Goal: Task Accomplishment & Management: Complete application form

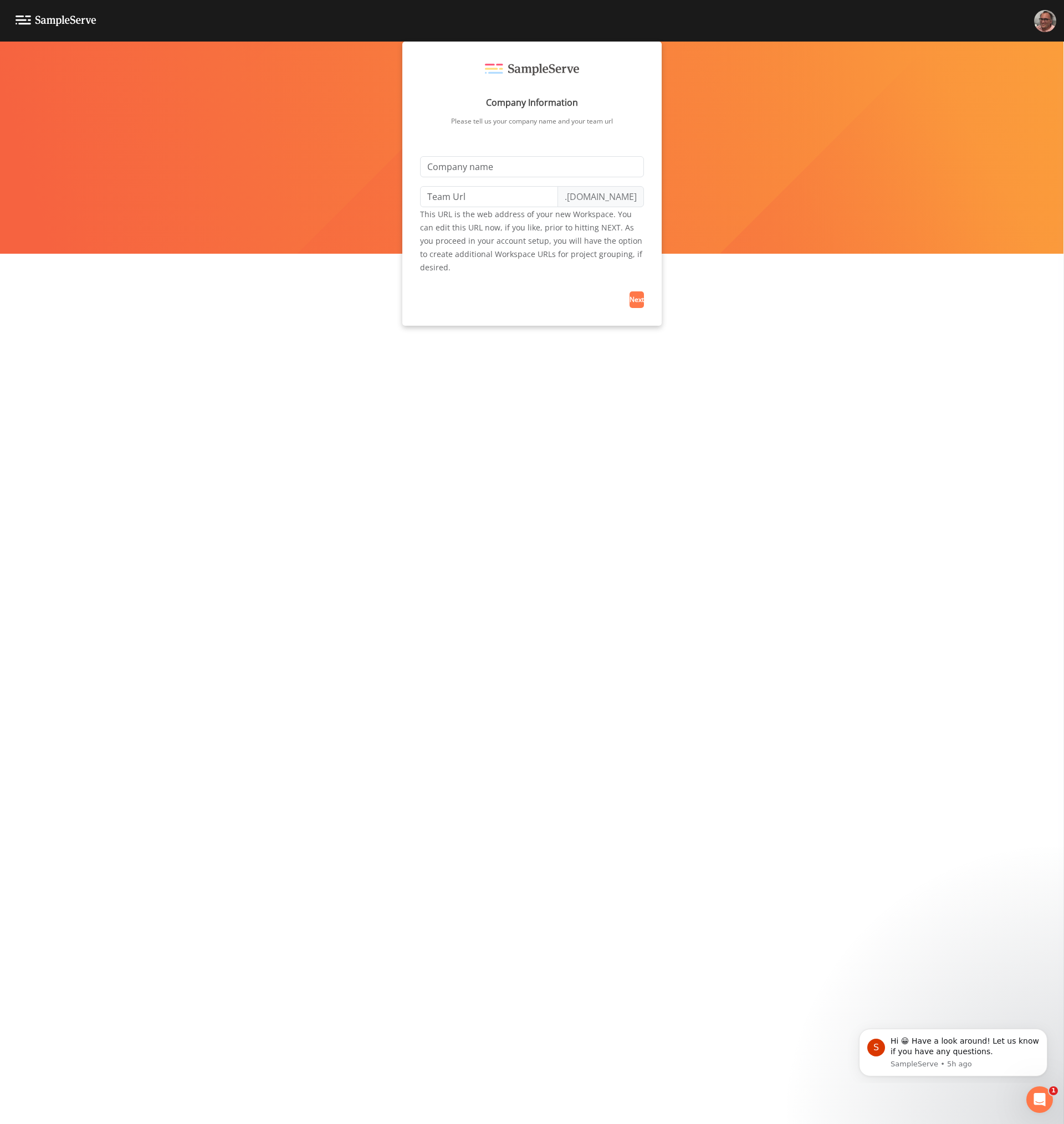
click at [502, 728] on div "Company Information Please tell us your company name and your team url .waterly…" at bounding box center [532, 583] width 1064 height 1082
click at [505, 170] on input "text" at bounding box center [532, 167] width 224 height 21
click at [618, 163] on input "text" at bounding box center [532, 167] width 224 height 21
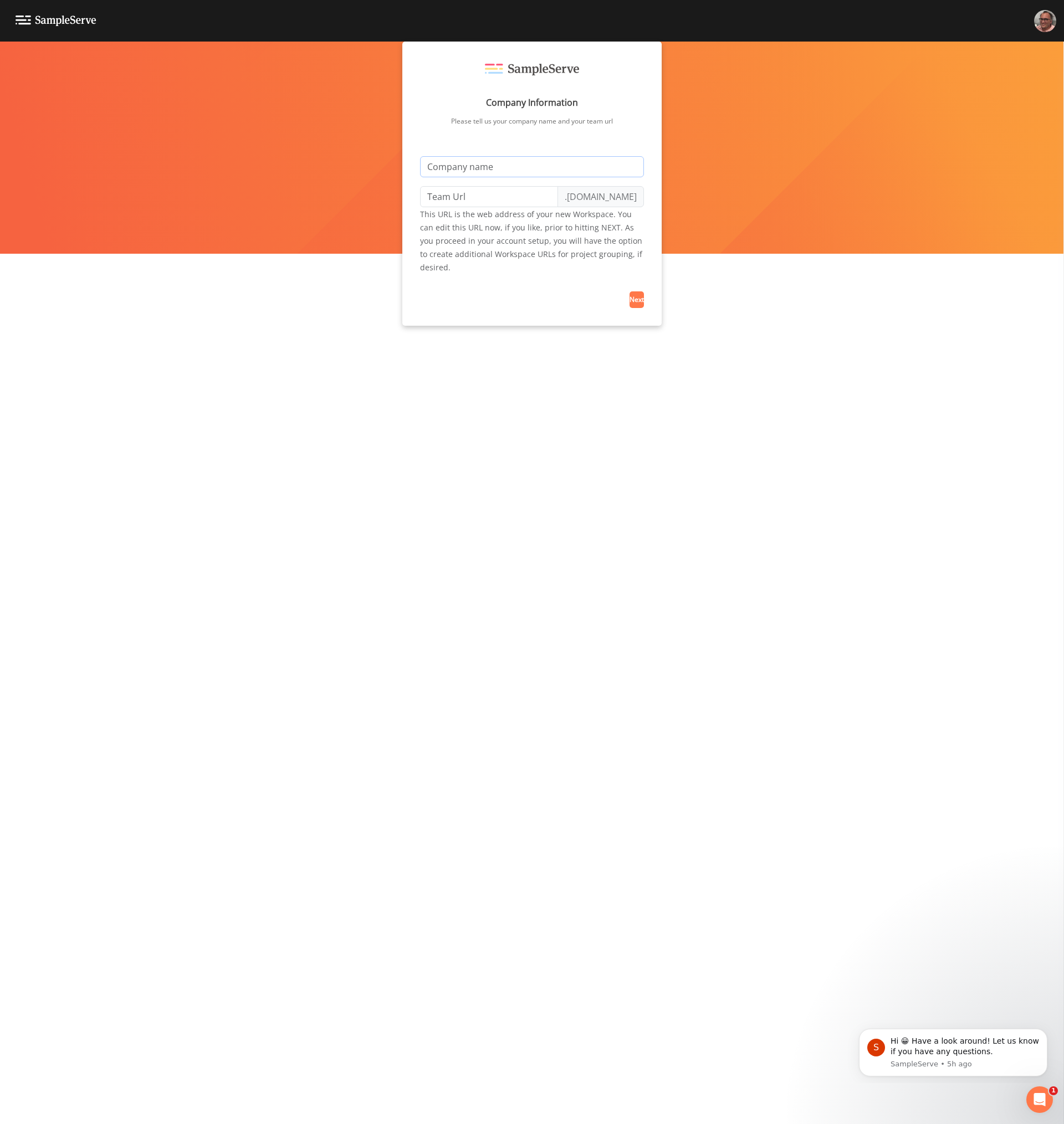
type input "M"
type input "m"
type input "Mi"
type input "mi"
type input "Mik"
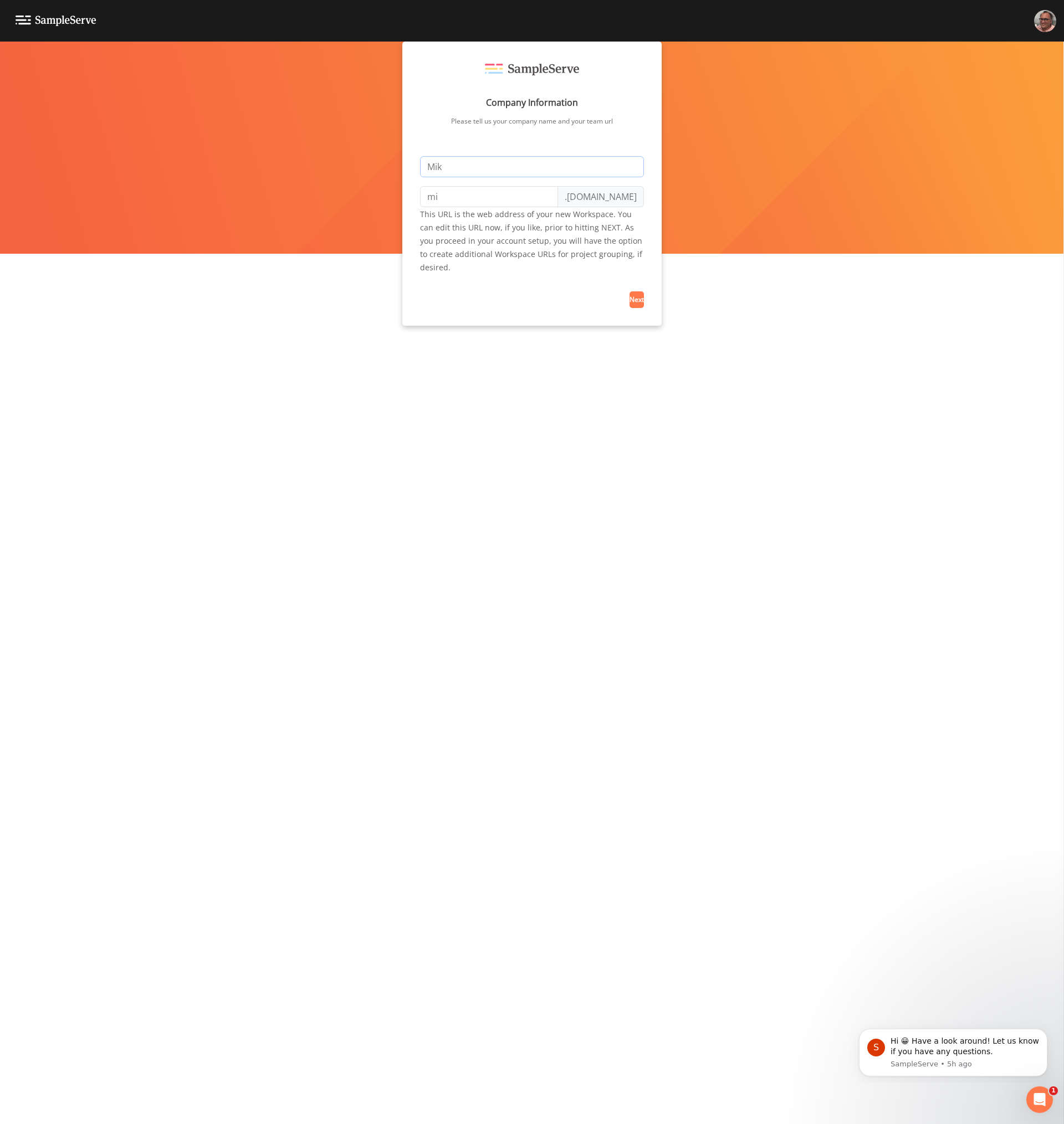
type input "mik"
type input "[PERSON_NAME]"
click at [639, 299] on span "Next" at bounding box center [637, 299] width 15 height 9
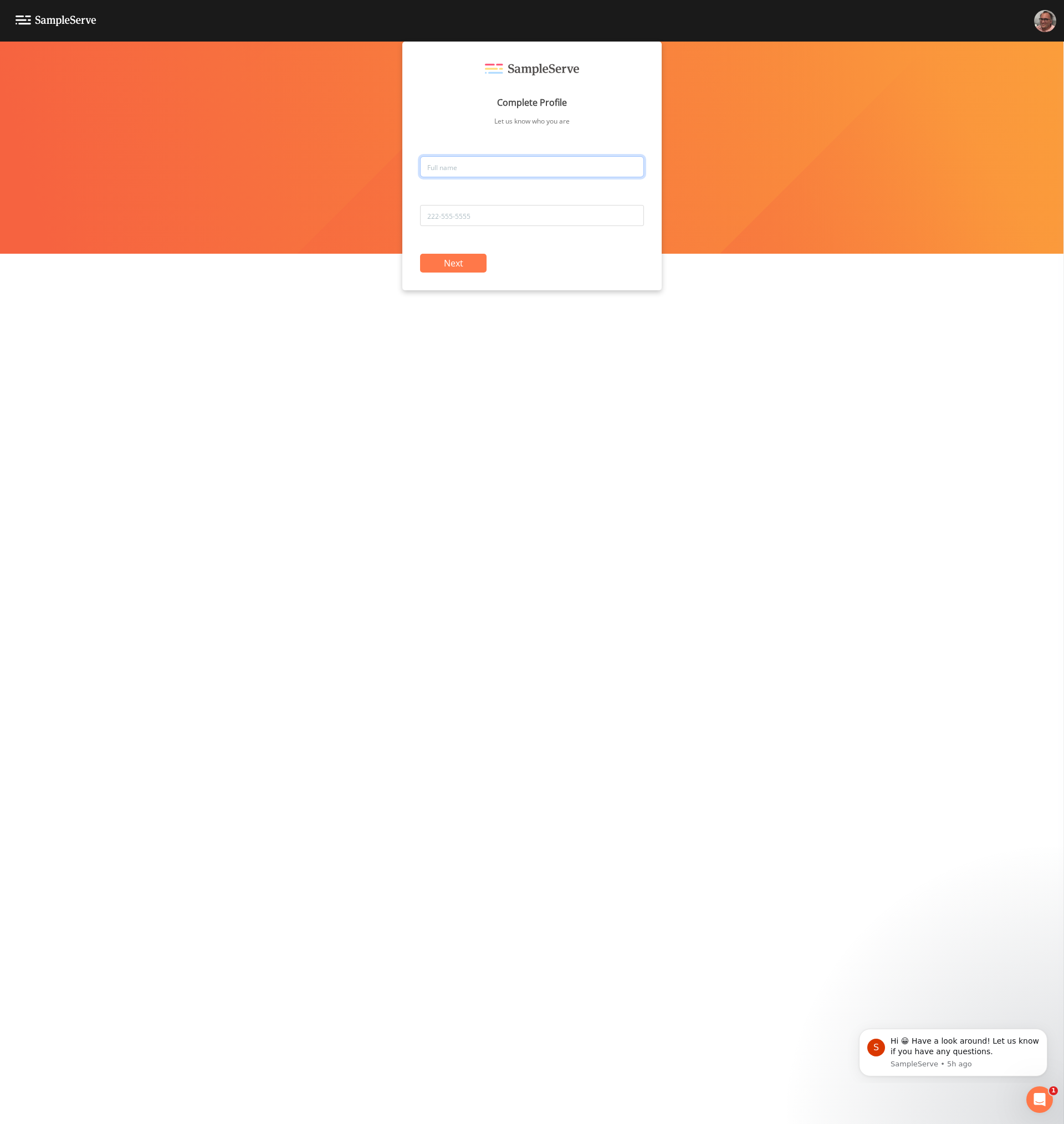
click at [491, 168] on input "text" at bounding box center [532, 167] width 224 height 21
type input "Mike Franklin"
click at [420, 254] on button "Next" at bounding box center [453, 263] width 67 height 19
click at [463, 224] on input "tel" at bounding box center [532, 216] width 224 height 21
type input "1111111111"
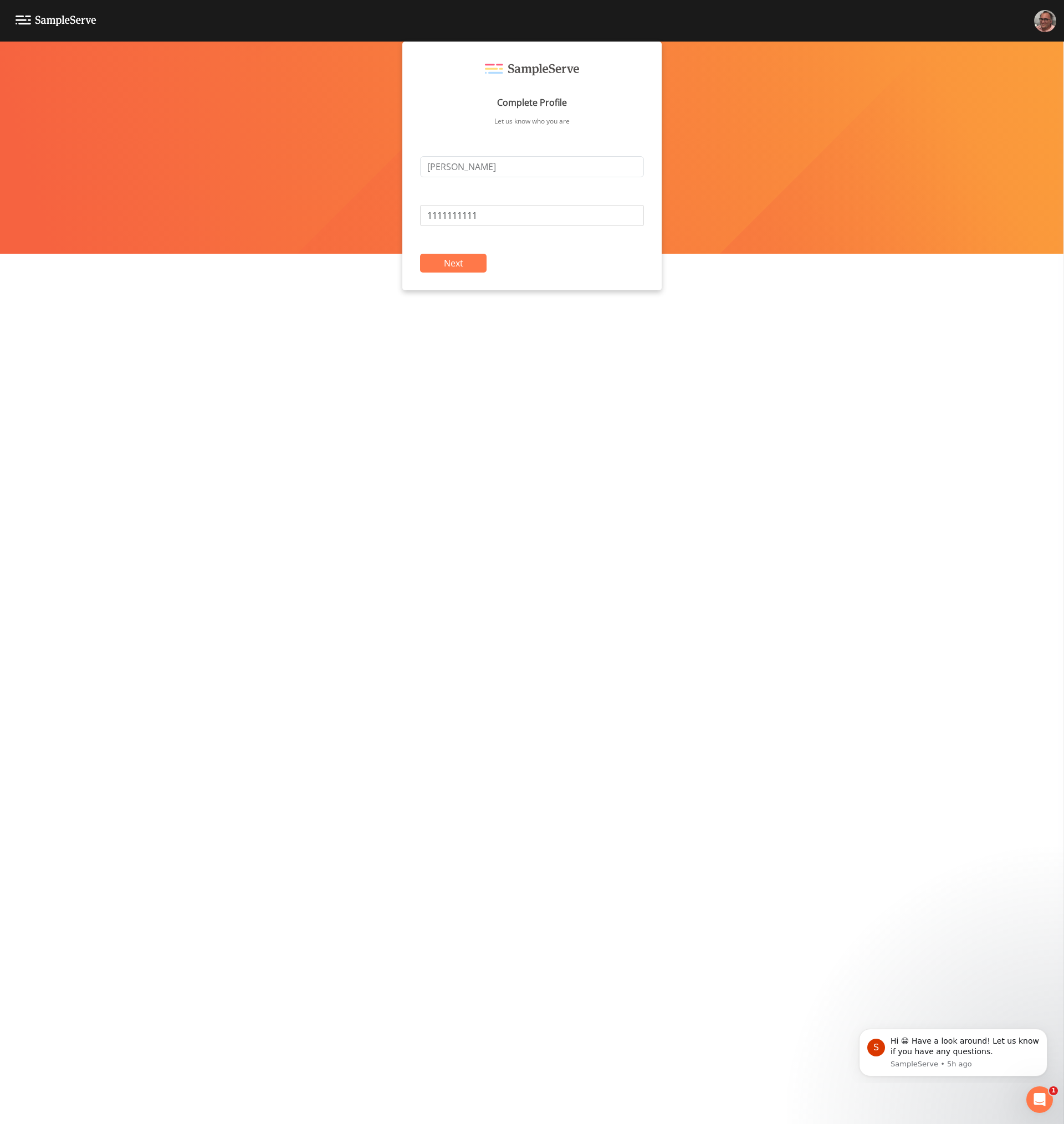
click at [461, 264] on button "Next" at bounding box center [453, 263] width 67 height 19
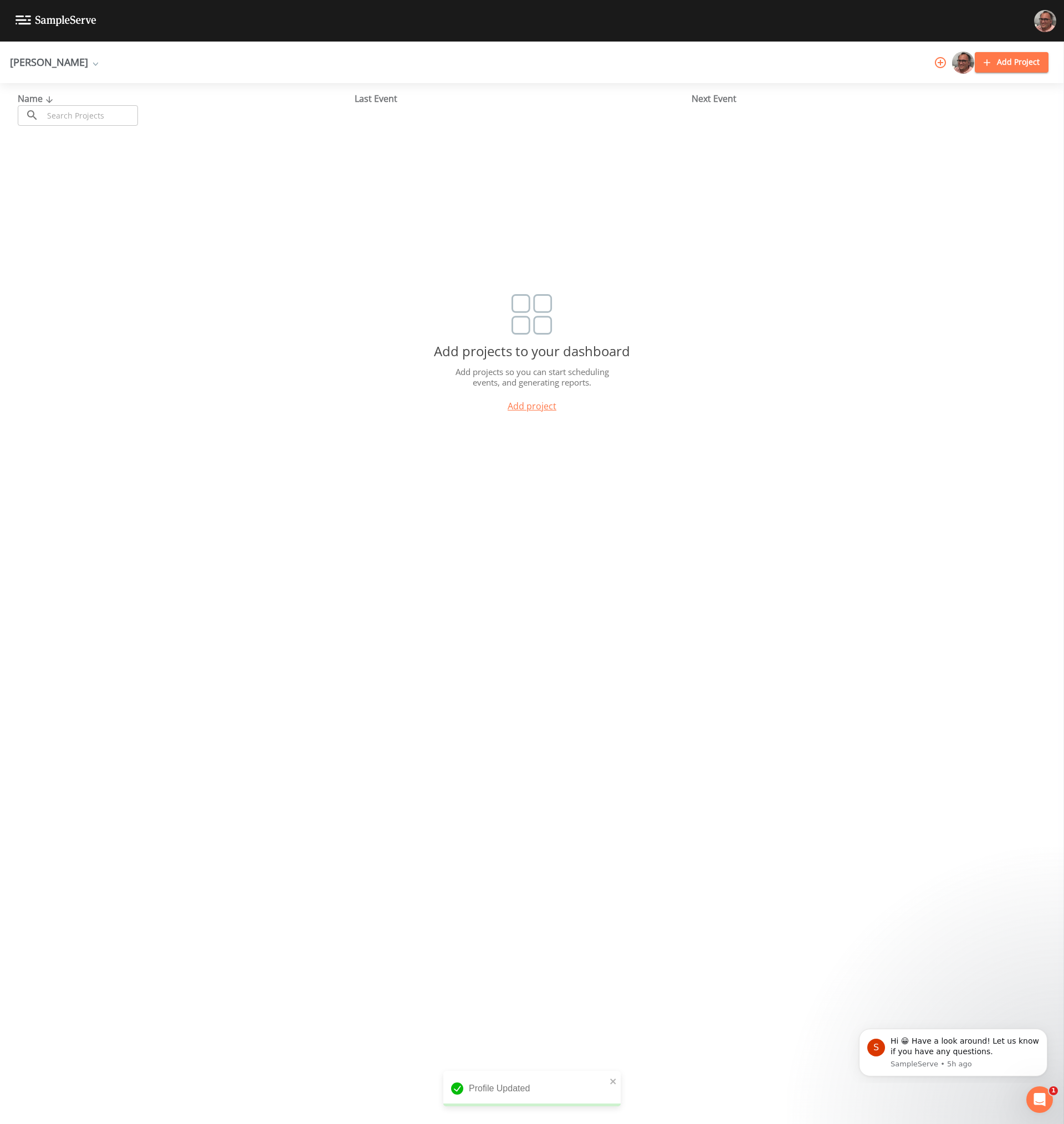
click at [613, 846] on div "Name ​ ​ Last Event Next Event Add projects to your dashboard Add projects so y…" at bounding box center [532, 603] width 1064 height 1041
click at [804, 675] on div "Name ​ ​ Last Event Next Event Add projects to your dashboard Add projects so y…" at bounding box center [532, 603] width 1064 height 1041
click at [1044, 1034] on icon "Dismiss notification" at bounding box center [1044, 1032] width 6 height 6
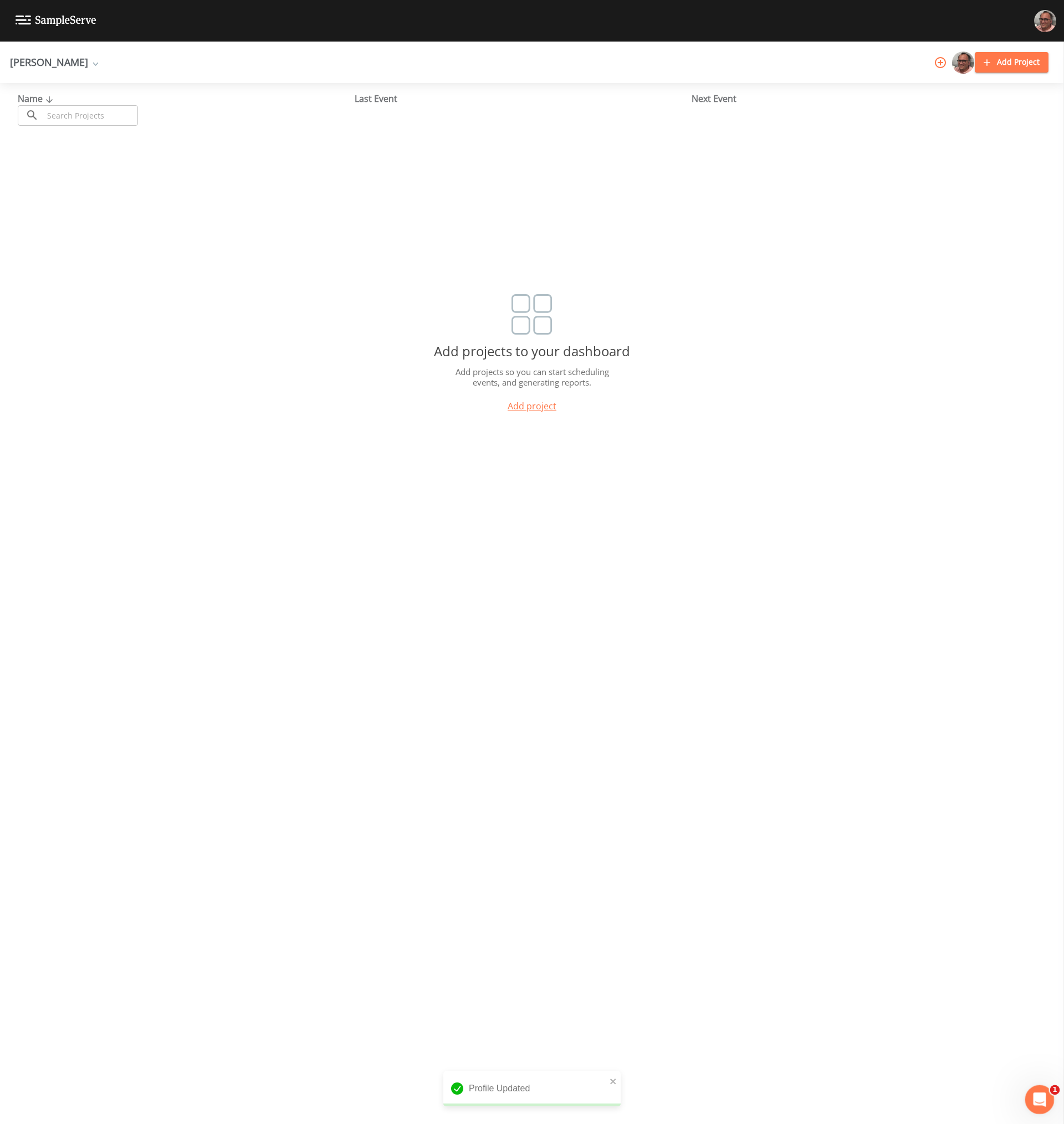
click at [1047, 1101] on div "Open Intercom Messenger" at bounding box center [1037, 1098] width 36 height 36
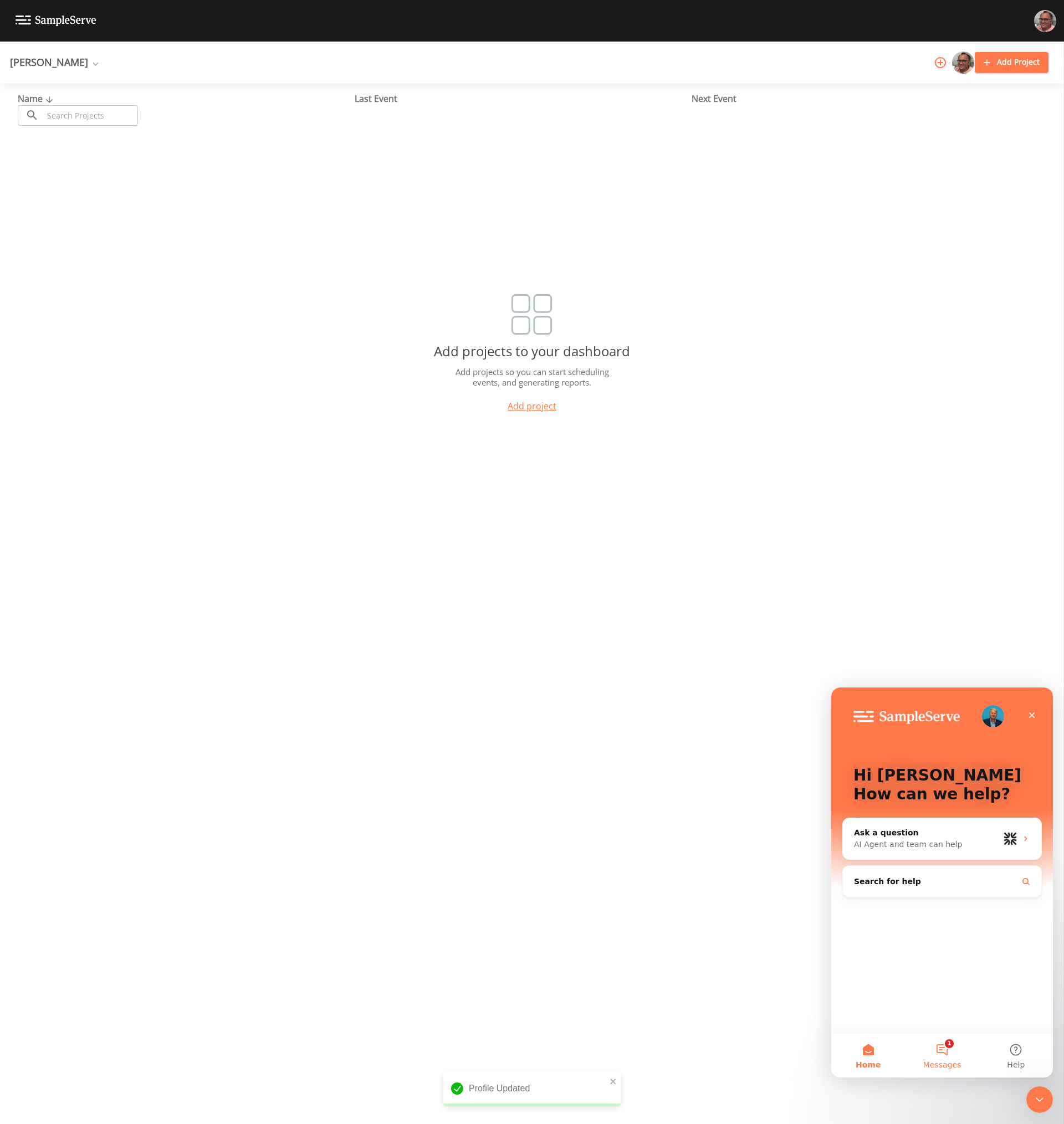
click at [944, 1050] on button "1 Messages" at bounding box center [941, 1055] width 74 height 44
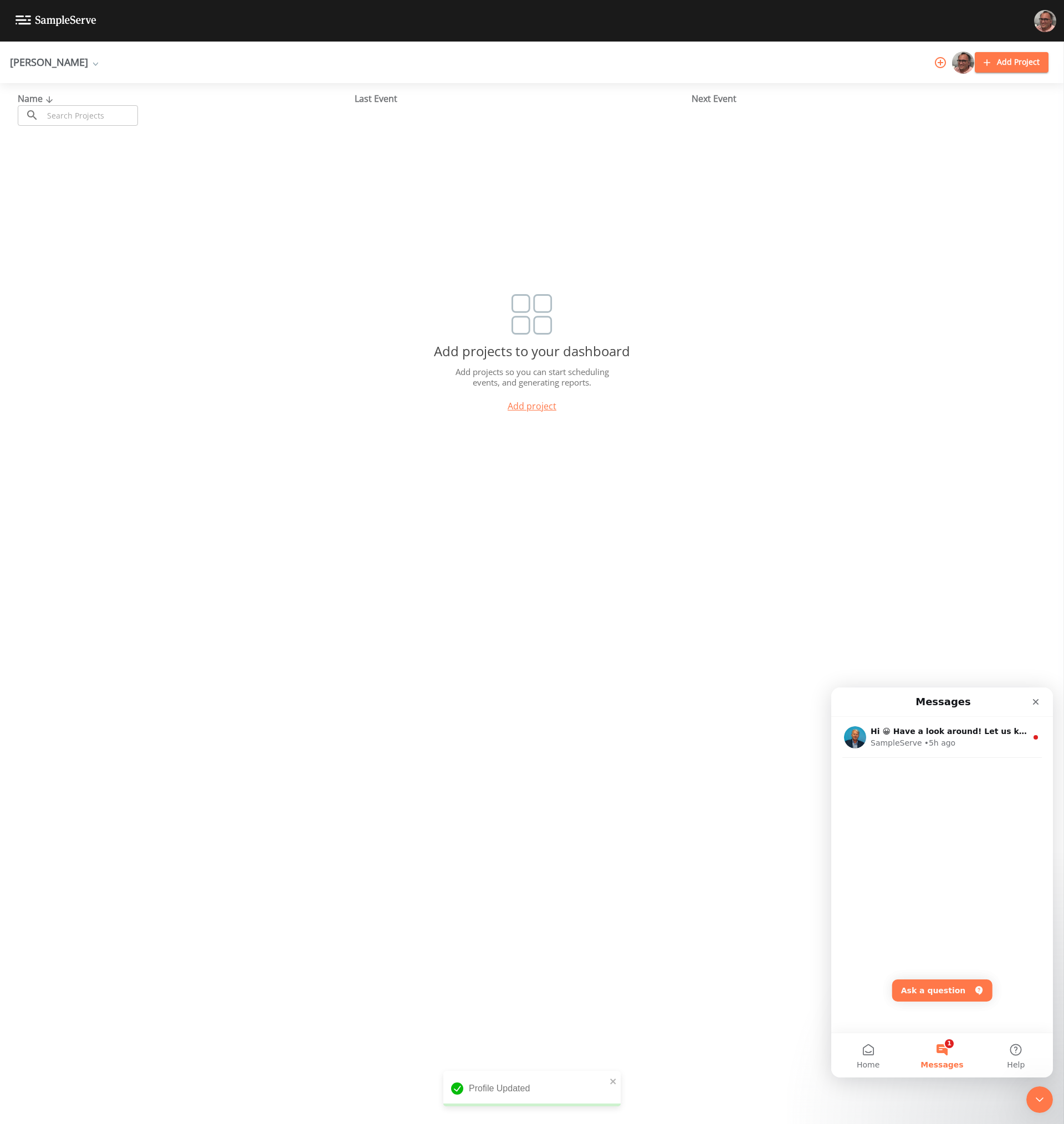
click at [599, 783] on div "Name ​ ​ Last Event Next Event Add projects to your dashboard Add projects so y…" at bounding box center [532, 603] width 1064 height 1041
click at [1036, 699] on icon "Close" at bounding box center [1035, 701] width 9 height 9
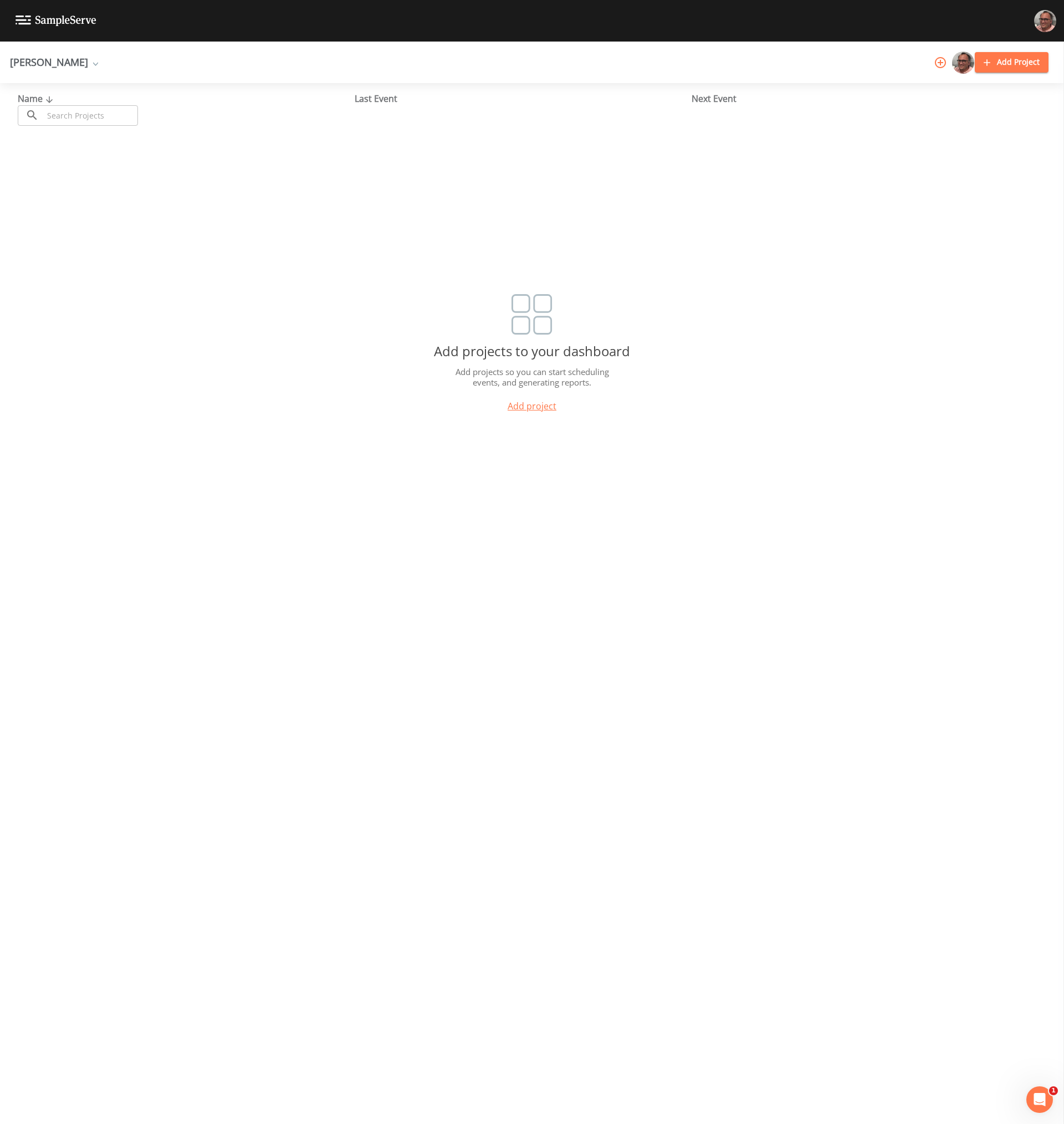
click at [873, 518] on div "Name ​ ​ Last Event Next Event Add projects to your dashboard Add projects so y…" at bounding box center [532, 603] width 1064 height 1041
click at [426, 190] on div "Name ​ ​ Last Event Next Event Add projects to your dashboard Add projects so y…" at bounding box center [532, 603] width 1064 height 1041
drag, startPoint x: 396, startPoint y: 376, endPoint x: 517, endPoint y: 378, distance: 121.0
click at [396, 378] on div "Add projects to your dashboard Add projects so you can start scheduling events,…" at bounding box center [532, 359] width 1064 height 130
click at [556, 373] on p "Add projects so you can start scheduling events, and generating reports." at bounding box center [532, 377] width 170 height 22
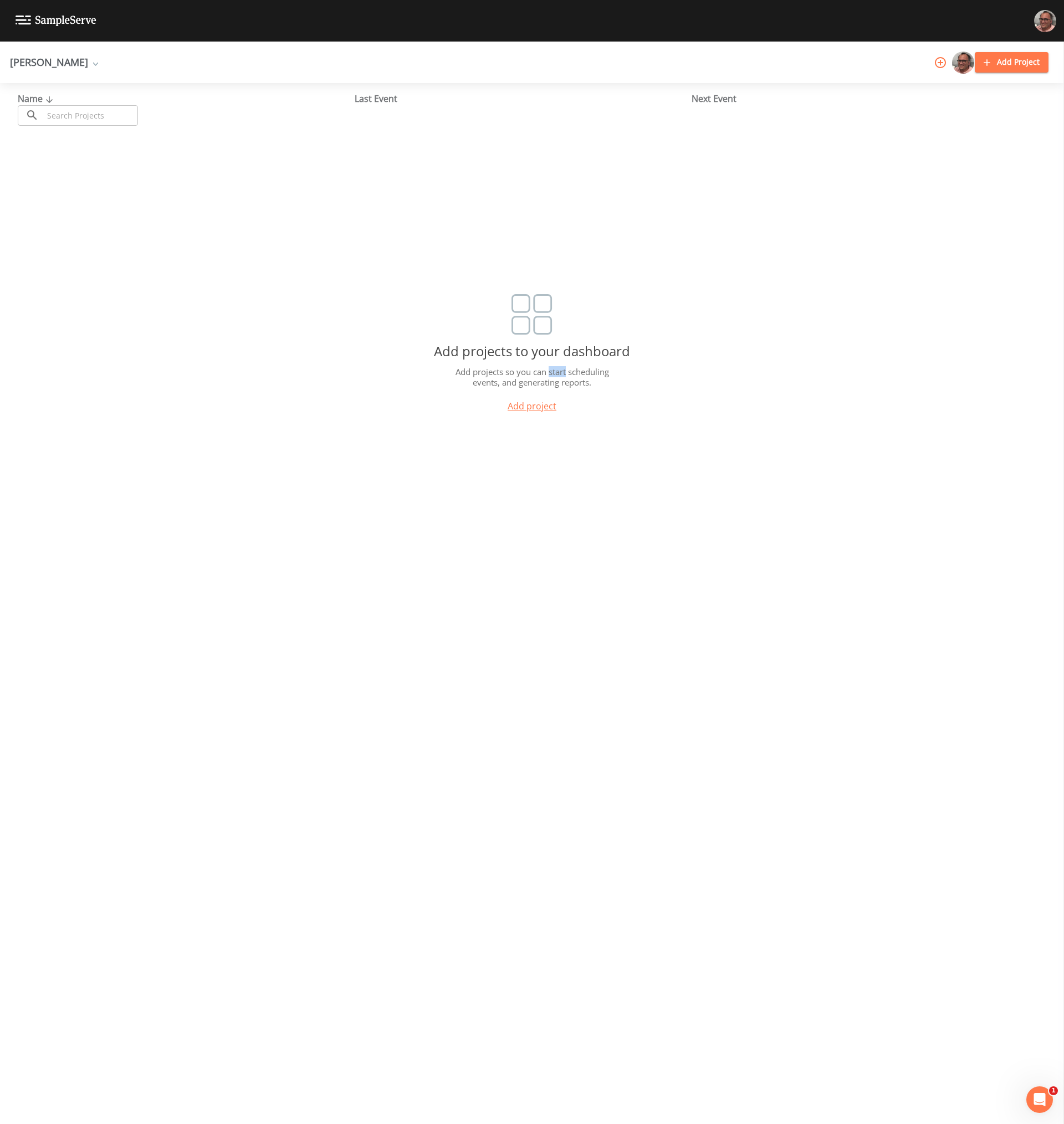
click at [556, 373] on p "Add projects so you can start scheduling events, and generating reports." at bounding box center [532, 377] width 170 height 22
click at [605, 373] on p "Add projects so you can start scheduling events, and generating reports." at bounding box center [532, 377] width 170 height 22
click at [540, 717] on div "Name ​ ​ Last Event Next Event Add projects to your dashboard Add projects so y…" at bounding box center [532, 603] width 1064 height 1041
click at [572, 745] on div "Name ​ ​ Last Event Next Event Add projects to your dashboard Add projects so y…" at bounding box center [532, 603] width 1064 height 1041
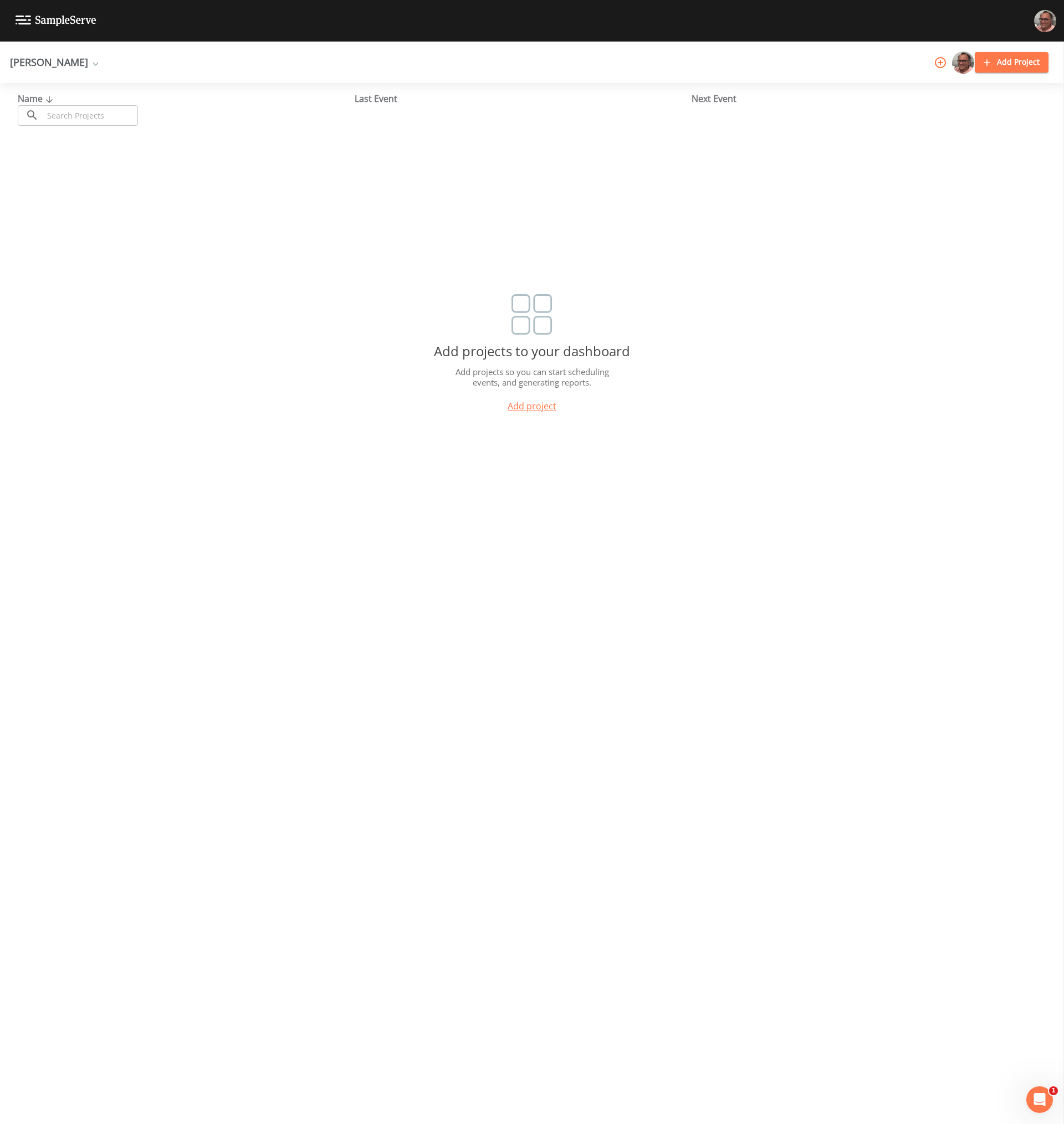
click at [436, 388] on div "Add projects to your dashboard Add projects so you can start scheduling events,…" at bounding box center [532, 359] width 1064 height 130
click at [359, 408] on div "Add projects to your dashboard Add projects so you can start scheduling events,…" at bounding box center [532, 359] width 1064 height 130
click at [500, 360] on div "Add projects to your dashboard Add projects so you can start scheduling events,…" at bounding box center [532, 359] width 1064 height 130
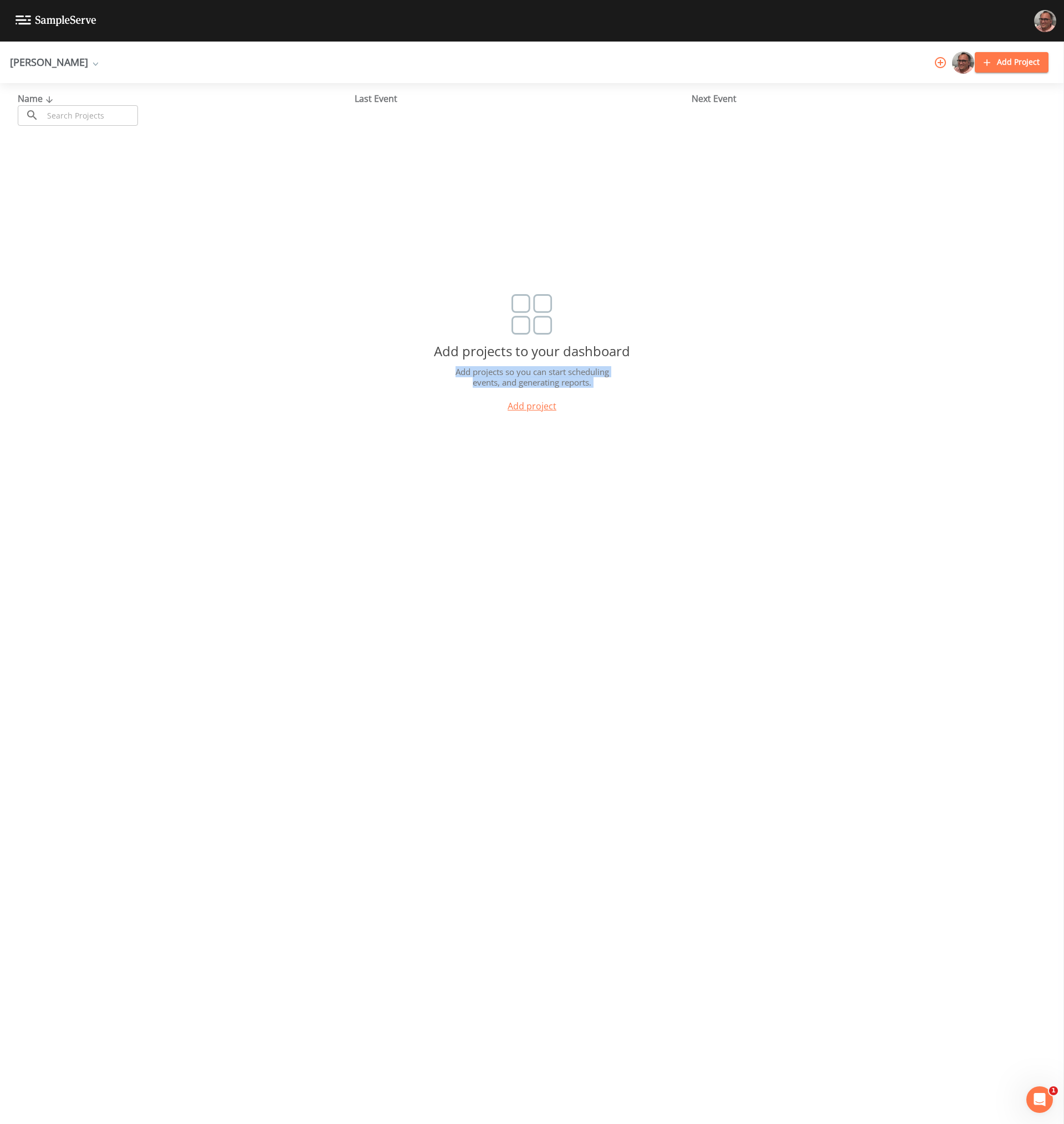
click at [512, 376] on p "Add projects so you can start scheduling events, and generating reports." at bounding box center [532, 377] width 170 height 22
click at [512, 377] on p "Add projects so you can start scheduling events, and generating reports." at bounding box center [532, 377] width 170 height 22
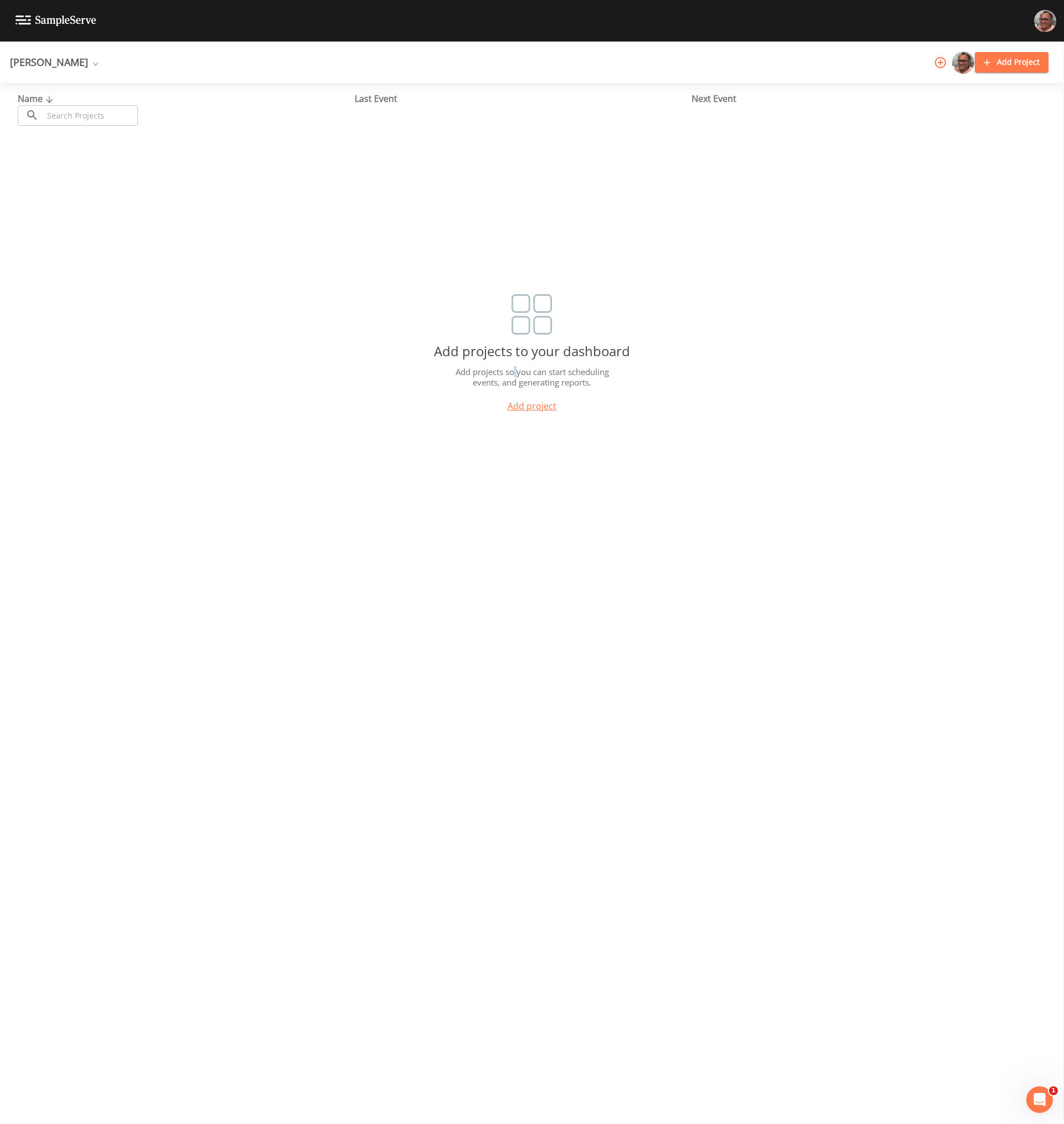
click at [512, 377] on p "Add projects so you can start scheduling events, and generating reports." at bounding box center [532, 377] width 170 height 22
click at [339, 651] on div "Name ​ ​ Last Event Next Event Add projects to your dashboard Add projects so y…" at bounding box center [532, 603] width 1064 height 1041
click at [325, 672] on div "Name ​ ​ Last Event Next Event Add projects to your dashboard Add projects so y…" at bounding box center [532, 603] width 1064 height 1041
click at [341, 537] on div "Name ​ ​ Last Event Next Event Add projects to your dashboard Add projects so y…" at bounding box center [532, 603] width 1064 height 1041
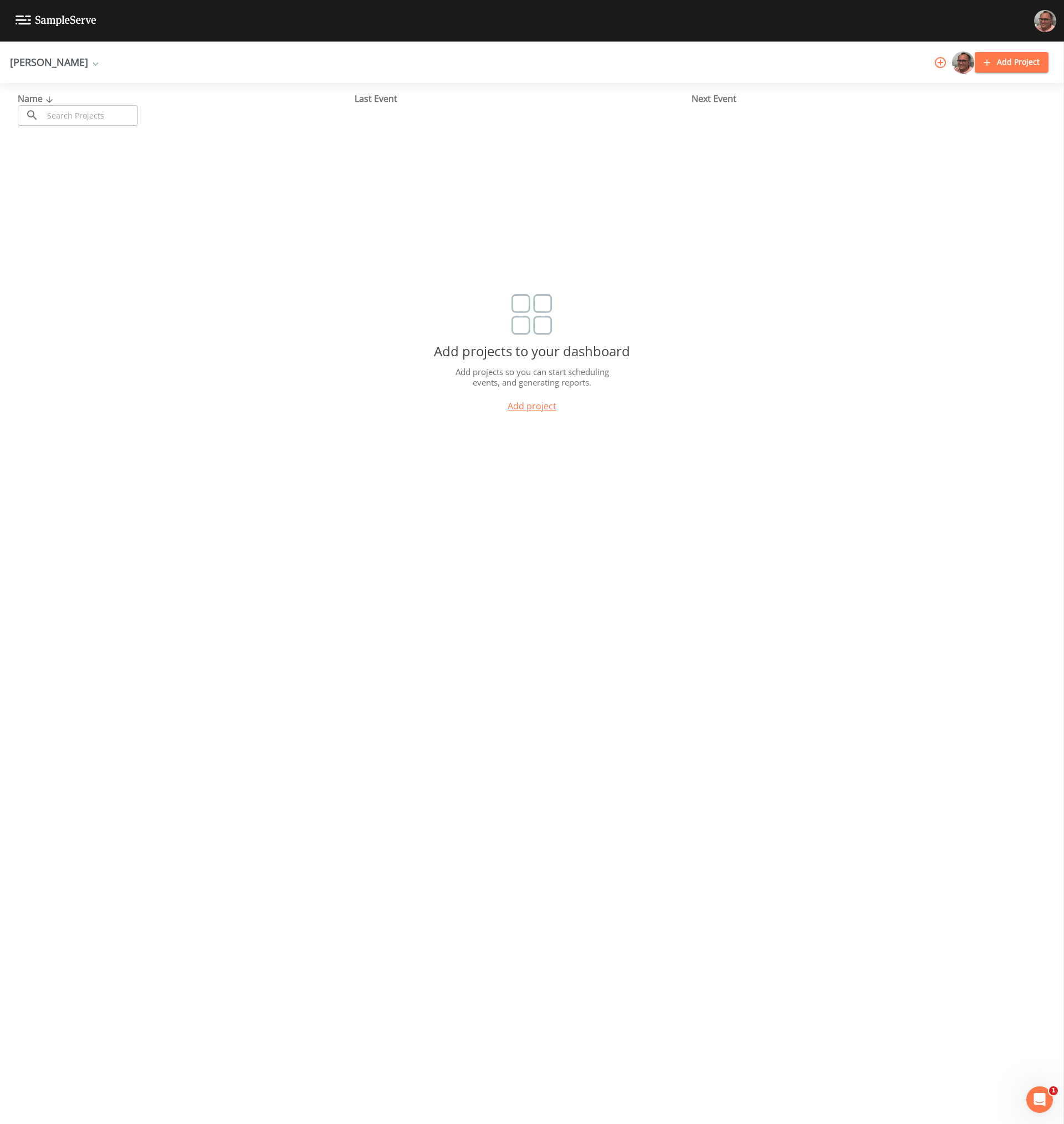
click at [378, 437] on div "Name ​ ​ Last Event Next Event Add projects to your dashboard Add projects so y…" at bounding box center [532, 603] width 1064 height 1041
click at [300, 498] on div "Name ​ ​ Last Event Next Event Add projects to your dashboard Add projects so y…" at bounding box center [532, 603] width 1064 height 1041
drag, startPoint x: 378, startPoint y: 674, endPoint x: 381, endPoint y: 653, distance: 21.2
click at [378, 674] on div "Name ​ ​ Last Event Next Event Add projects to your dashboard Add projects so y…" at bounding box center [532, 603] width 1064 height 1041
click at [392, 605] on div "Name ​ ​ Last Event Next Event Add projects to your dashboard Add projects so y…" at bounding box center [532, 603] width 1064 height 1041
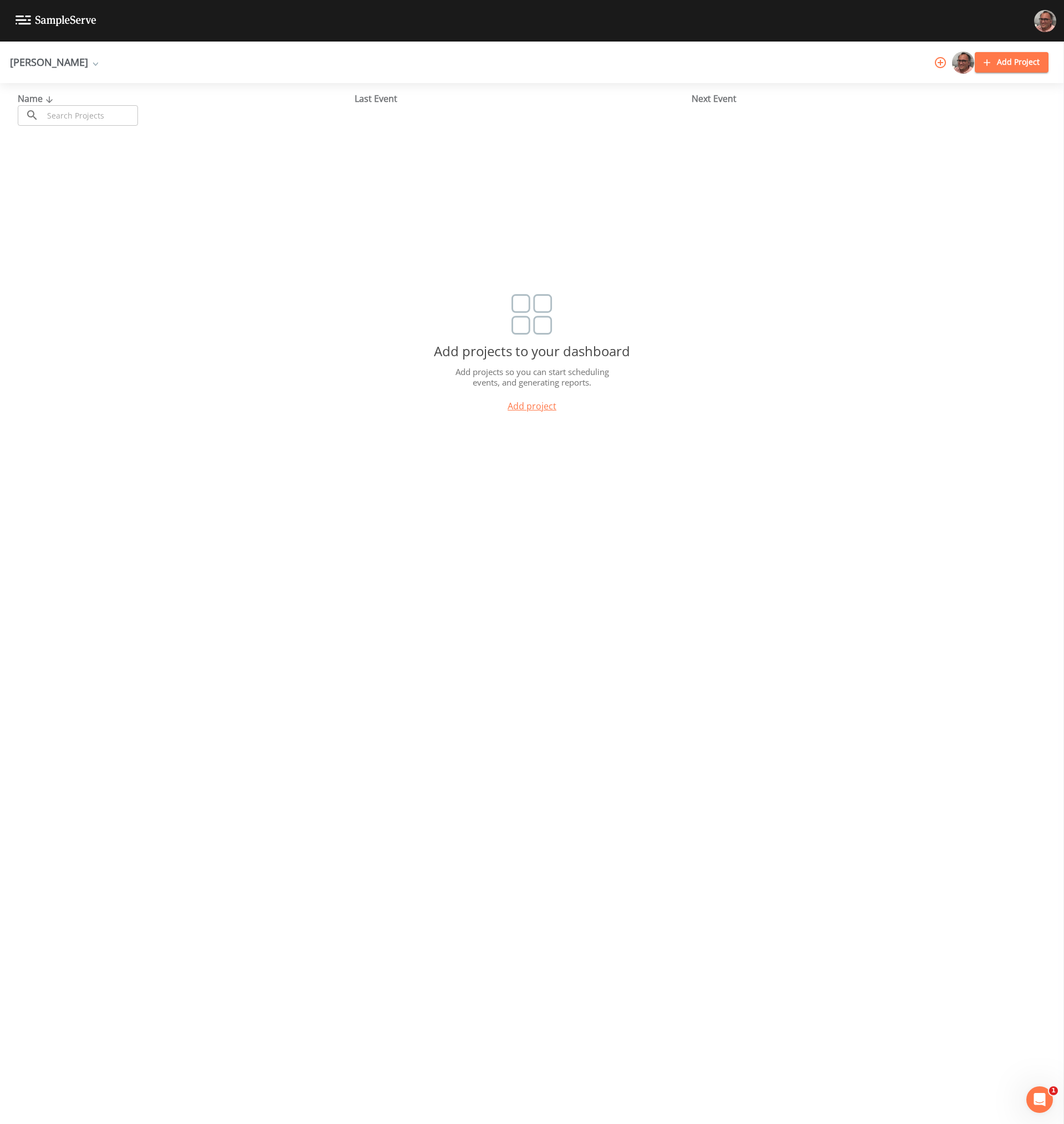
click at [294, 259] on div "Name ​ ​ Last Event Next Event Add projects to your dashboard Add projects so y…" at bounding box center [532, 603] width 1064 height 1041
click at [380, 506] on div "Name ​ ​ Last Event Next Event Add projects to your dashboard Add projects so y…" at bounding box center [532, 603] width 1064 height 1041
click at [88, 762] on div "Name ​ ​ Last Event Next Event Add projects to your dashboard Add projects so y…" at bounding box center [532, 603] width 1064 height 1041
click at [156, 408] on div "Add projects to your dashboard Add projects so you can start scheduling events,…" at bounding box center [532, 359] width 1064 height 130
click at [328, 720] on div "Name ​ ​ Last Event Next Event Add projects to your dashboard Add projects so y…" at bounding box center [532, 603] width 1064 height 1041
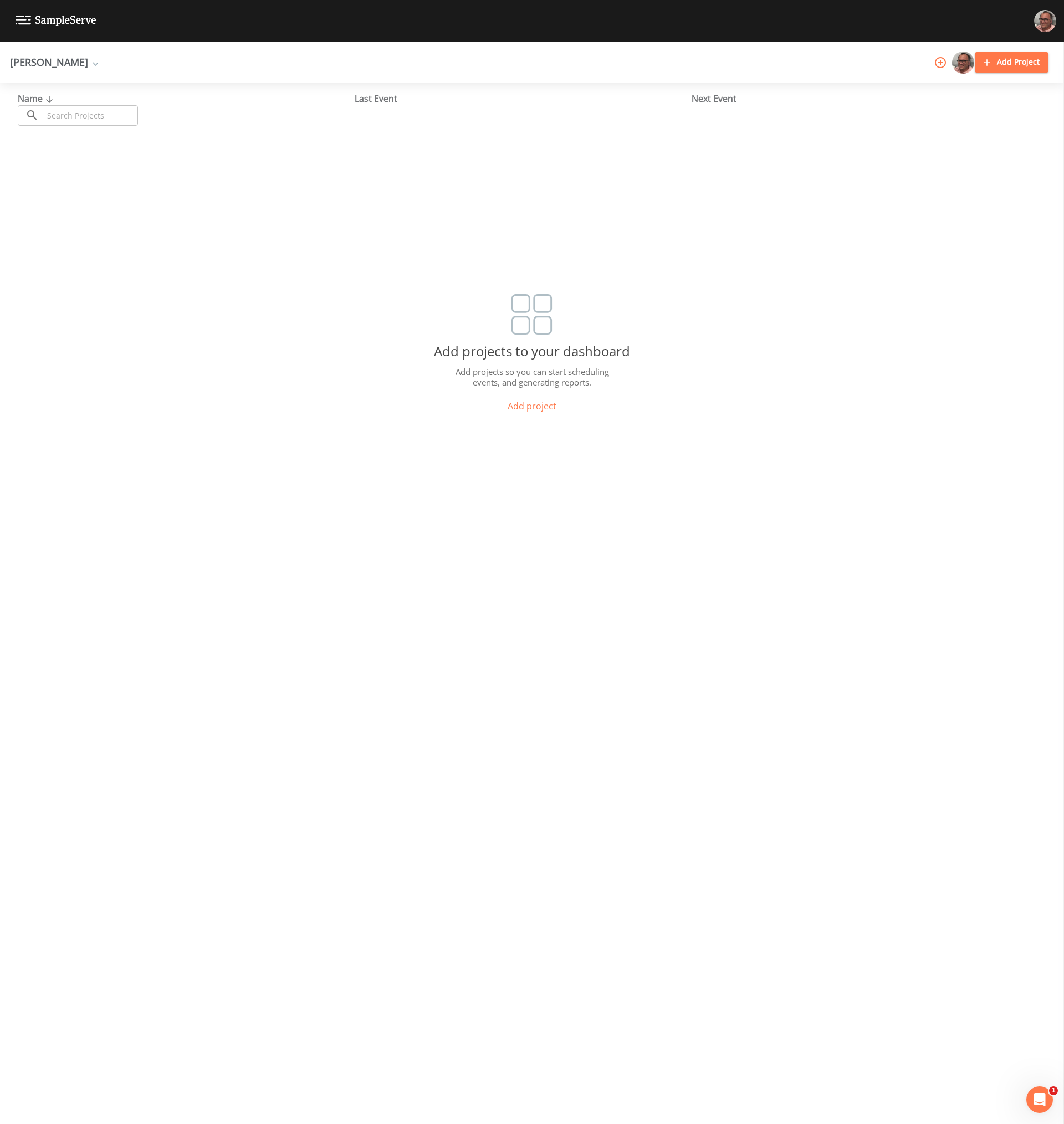
click at [390, 579] on div "Name ​ ​ Last Event Next Event Add projects to your dashboard Add projects so y…" at bounding box center [532, 603] width 1064 height 1041
click at [42, 482] on div "Name ​ ​ Last Event Next Event Add projects to your dashboard Add projects so y…" at bounding box center [532, 603] width 1064 height 1041
click at [166, 647] on div "Name ​ ​ Last Event Next Event Add projects to your dashboard Add projects so y…" at bounding box center [532, 603] width 1064 height 1041
